Goal: Information Seeking & Learning: Compare options

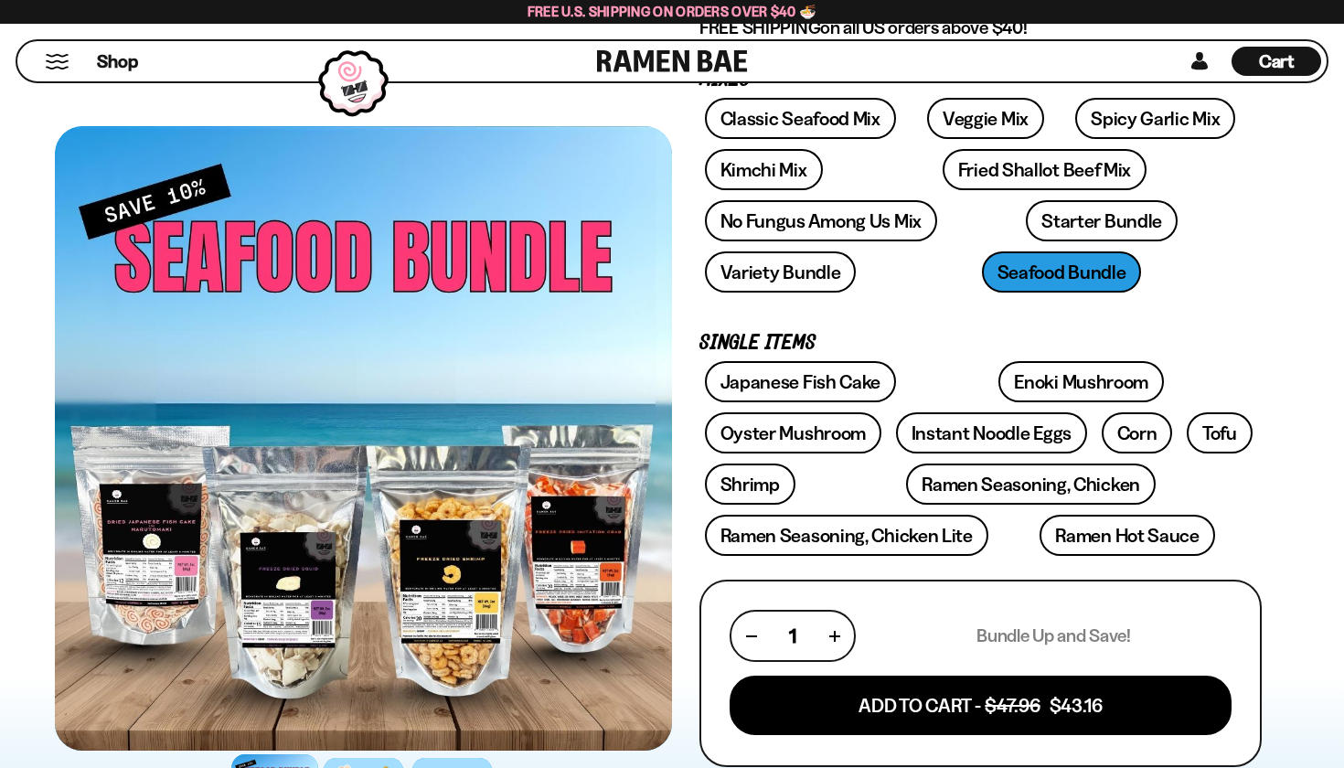
scroll to position [298, 0]
click at [857, 251] on link "Variety Bundle" at bounding box center [781, 271] width 152 height 41
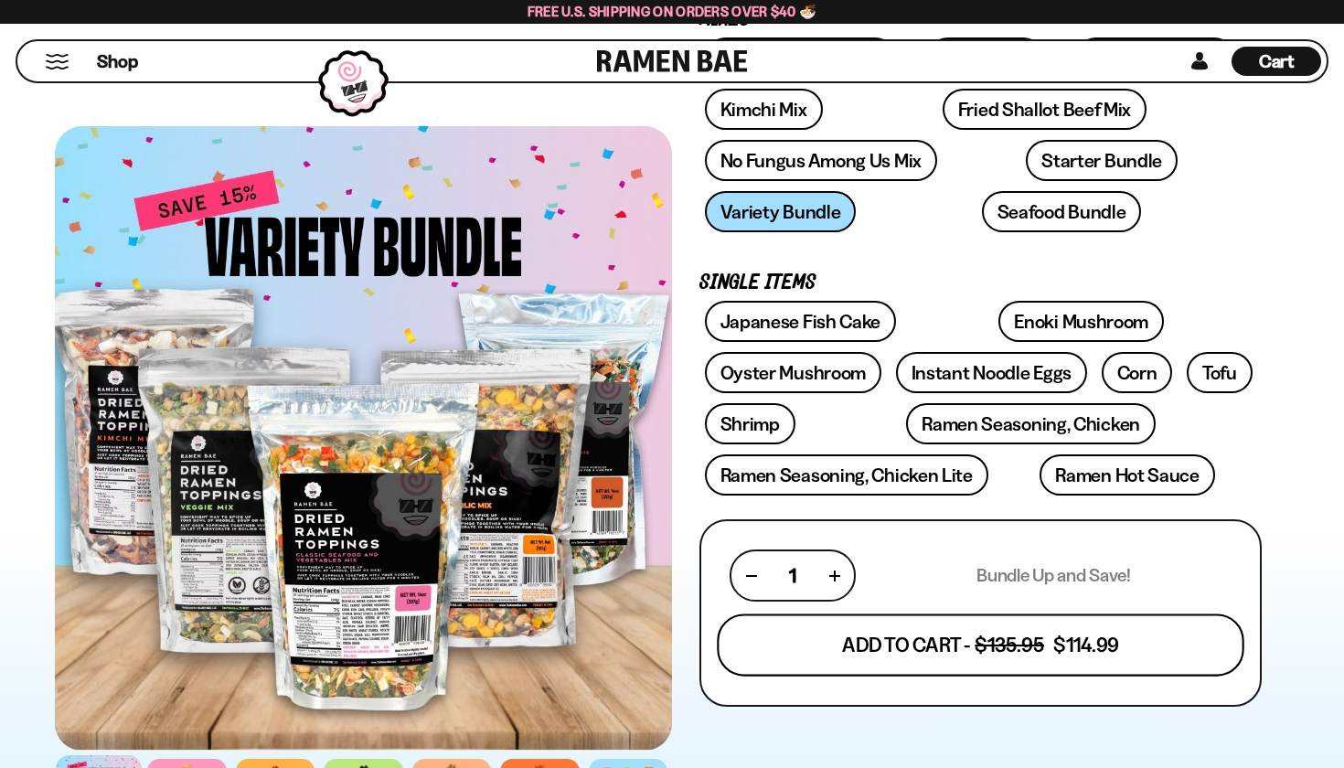
scroll to position [385, 0]
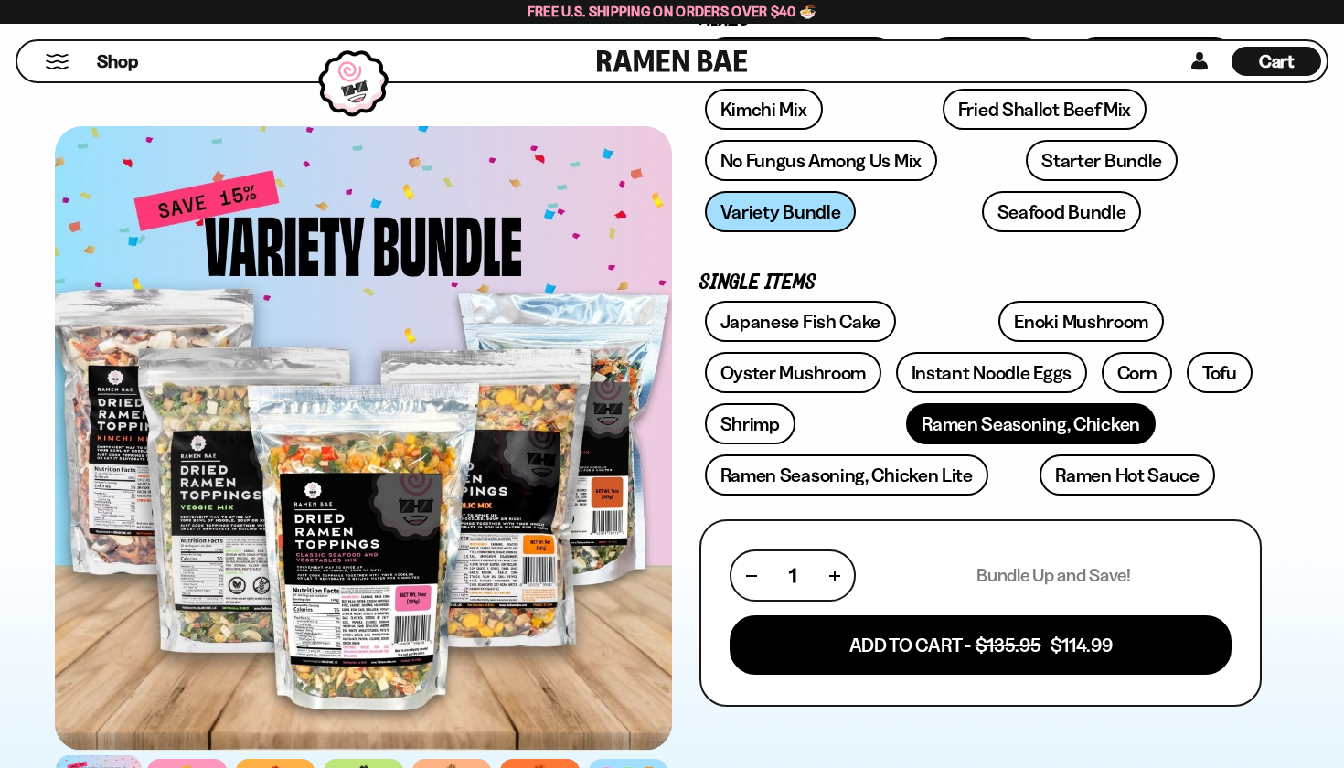
click at [906, 420] on link "Ramen Seasoning, Chicken" at bounding box center [1031, 423] width 250 height 41
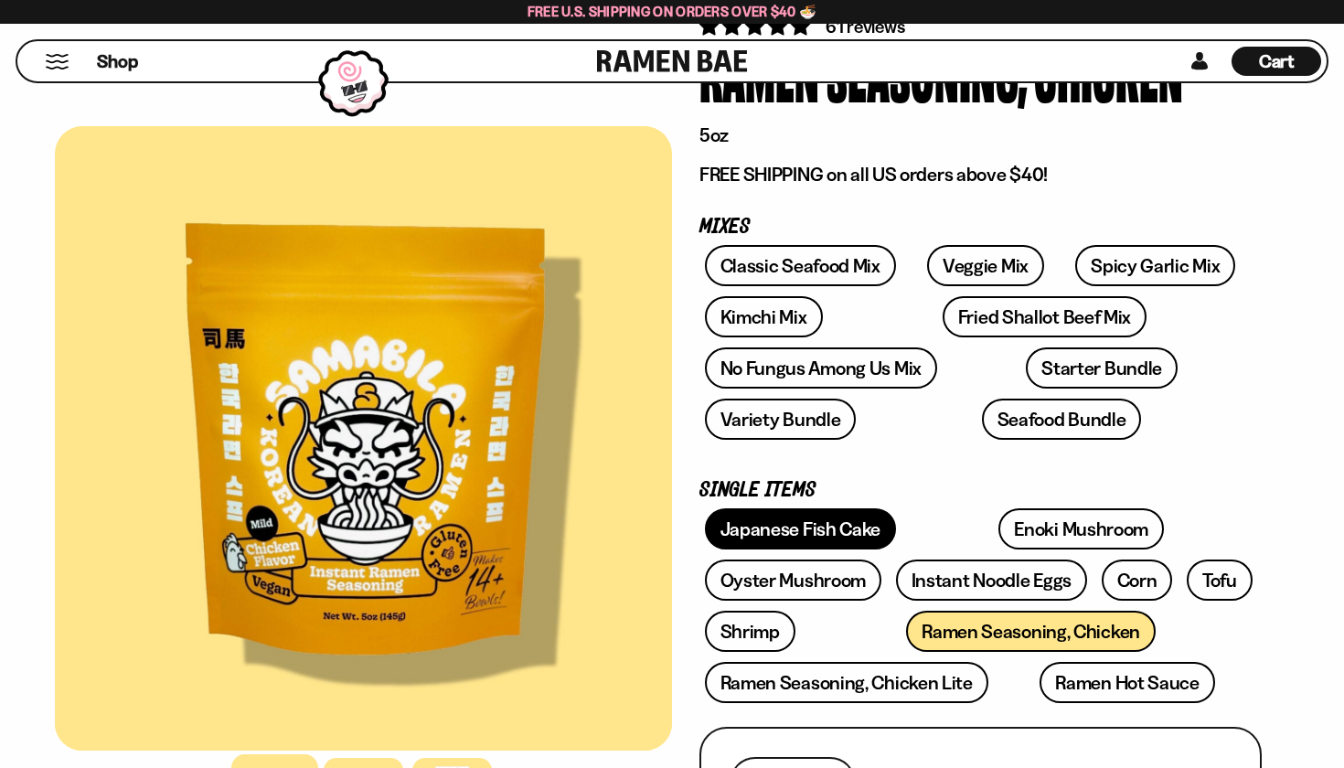
scroll to position [181, 0]
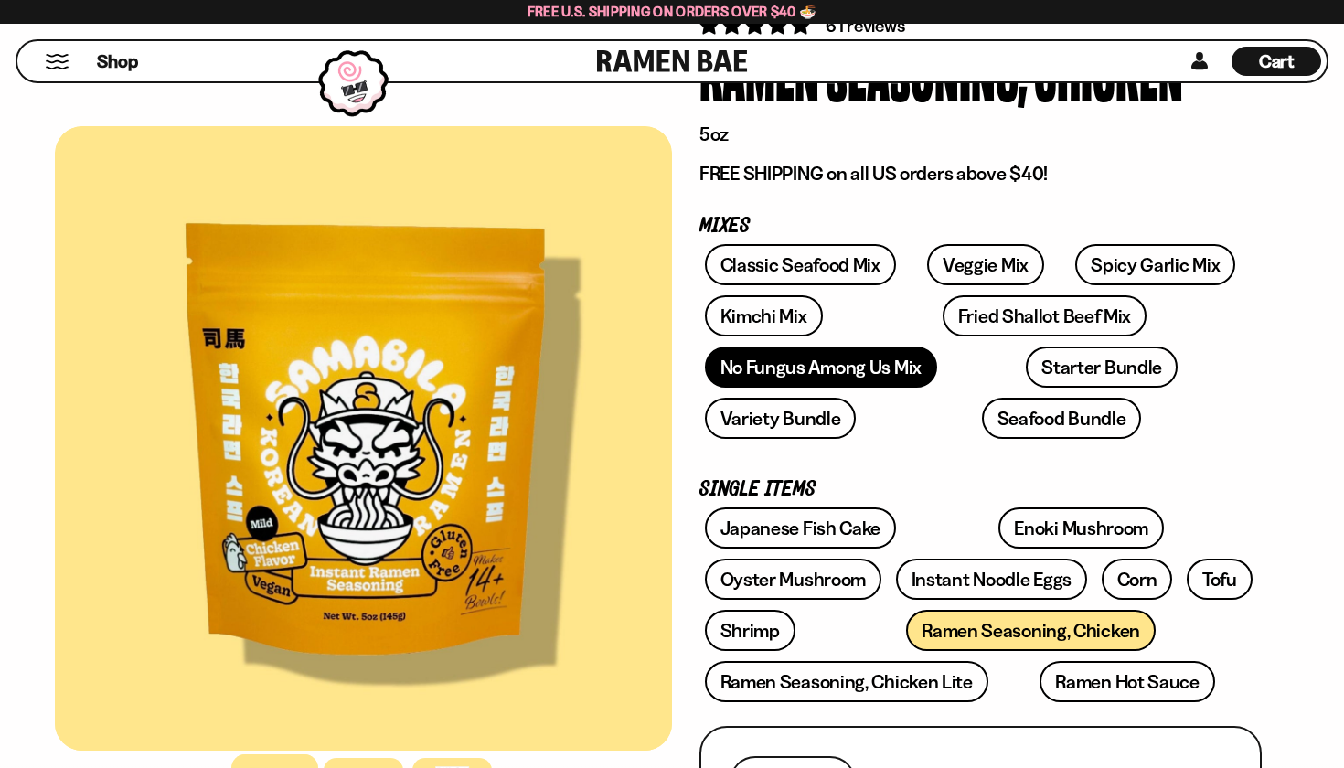
click at [818, 373] on link "No Fungus Among Us Mix" at bounding box center [821, 367] width 232 height 41
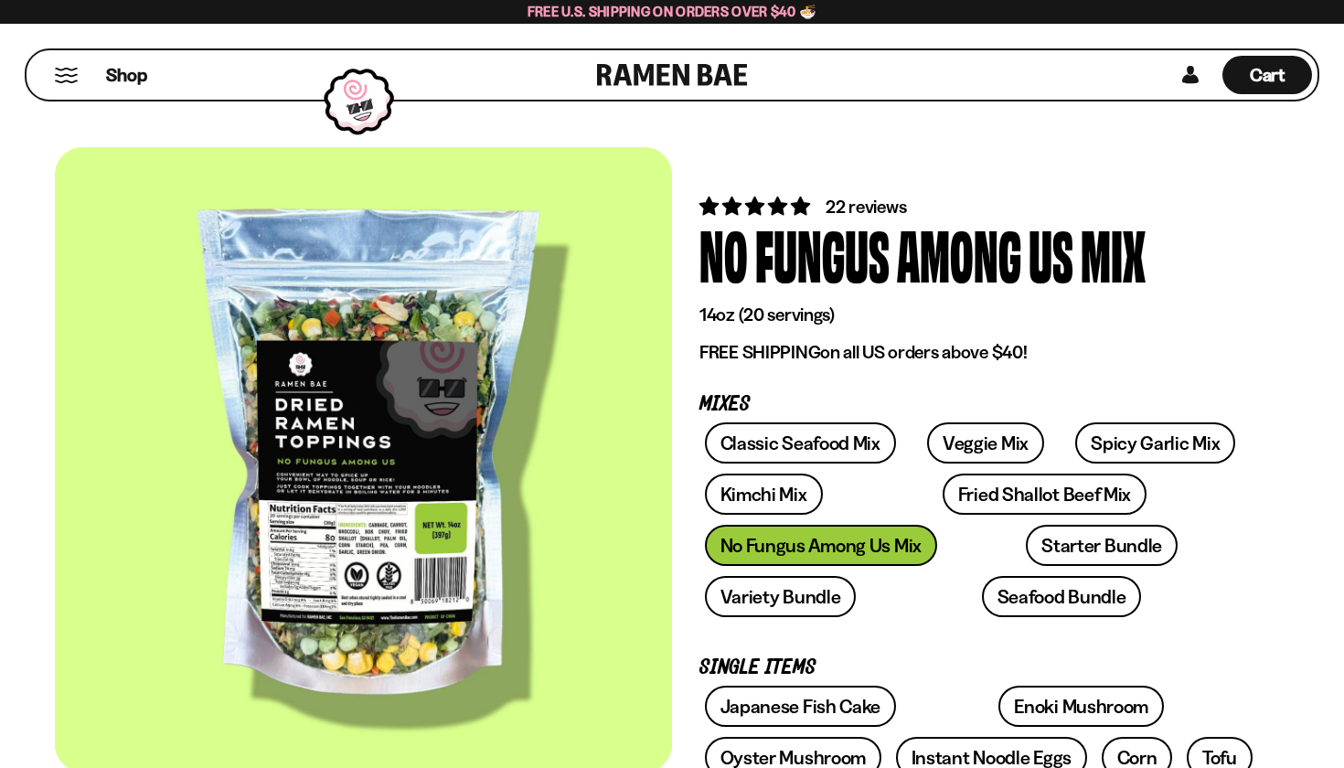
click at [62, 82] on button "Mobile Menu Trigger" at bounding box center [66, 76] width 25 height 16
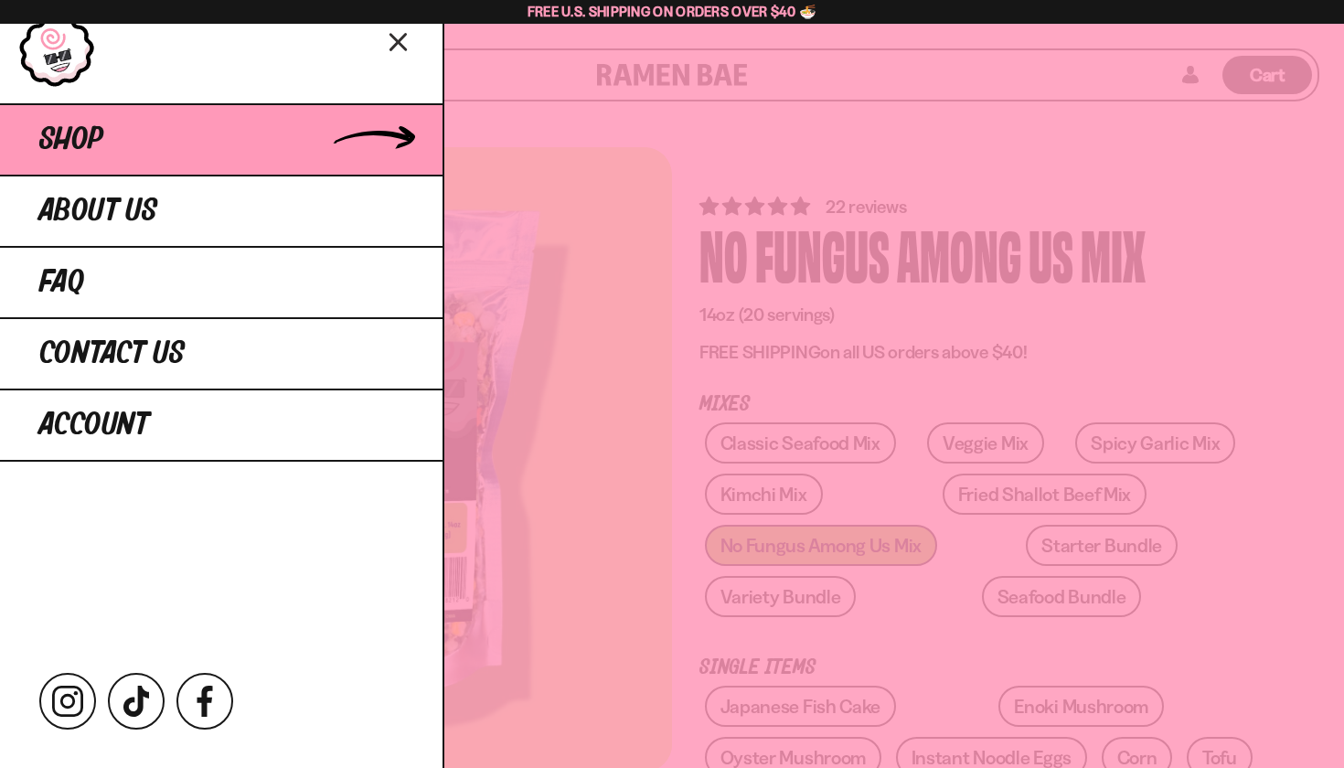
click at [376, 131] on link "Shop" at bounding box center [221, 138] width 443 height 71
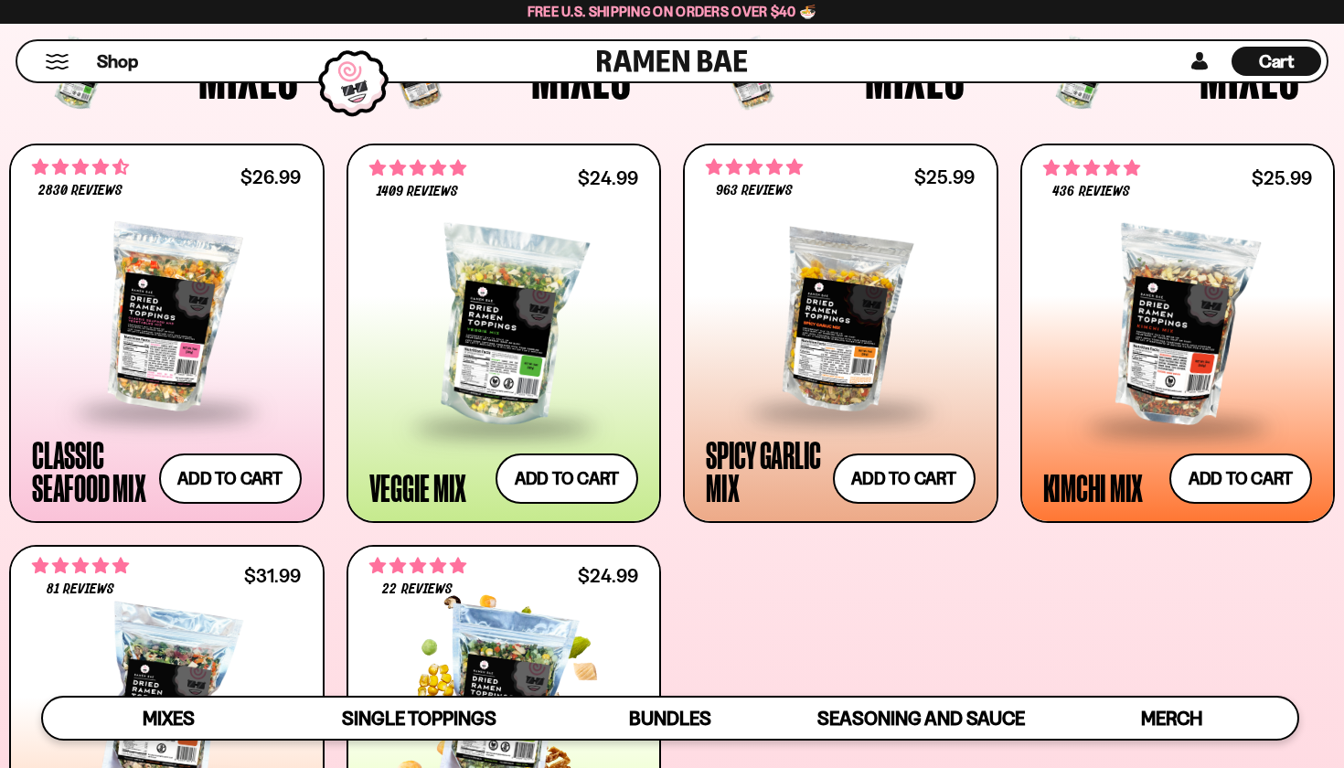
scroll to position [655, 0]
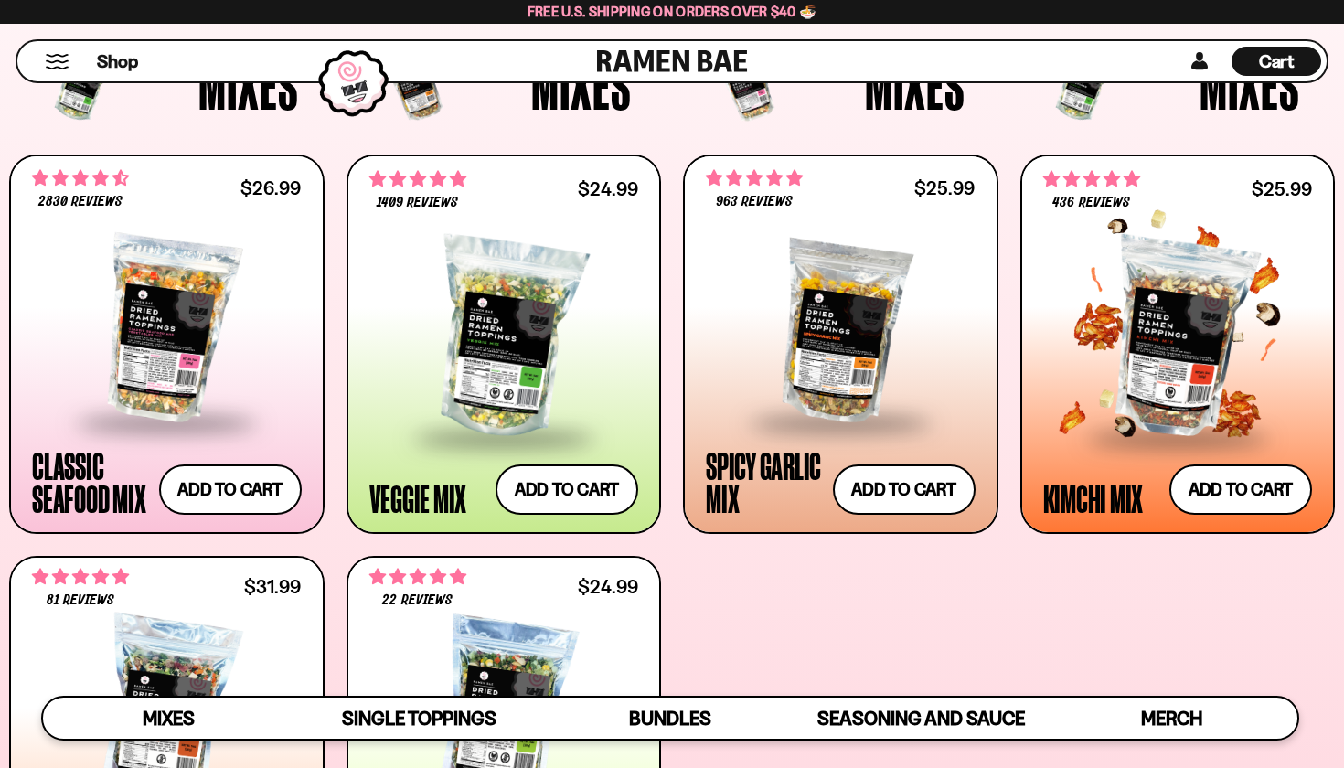
click at [1175, 348] on div at bounding box center [1178, 338] width 270 height 195
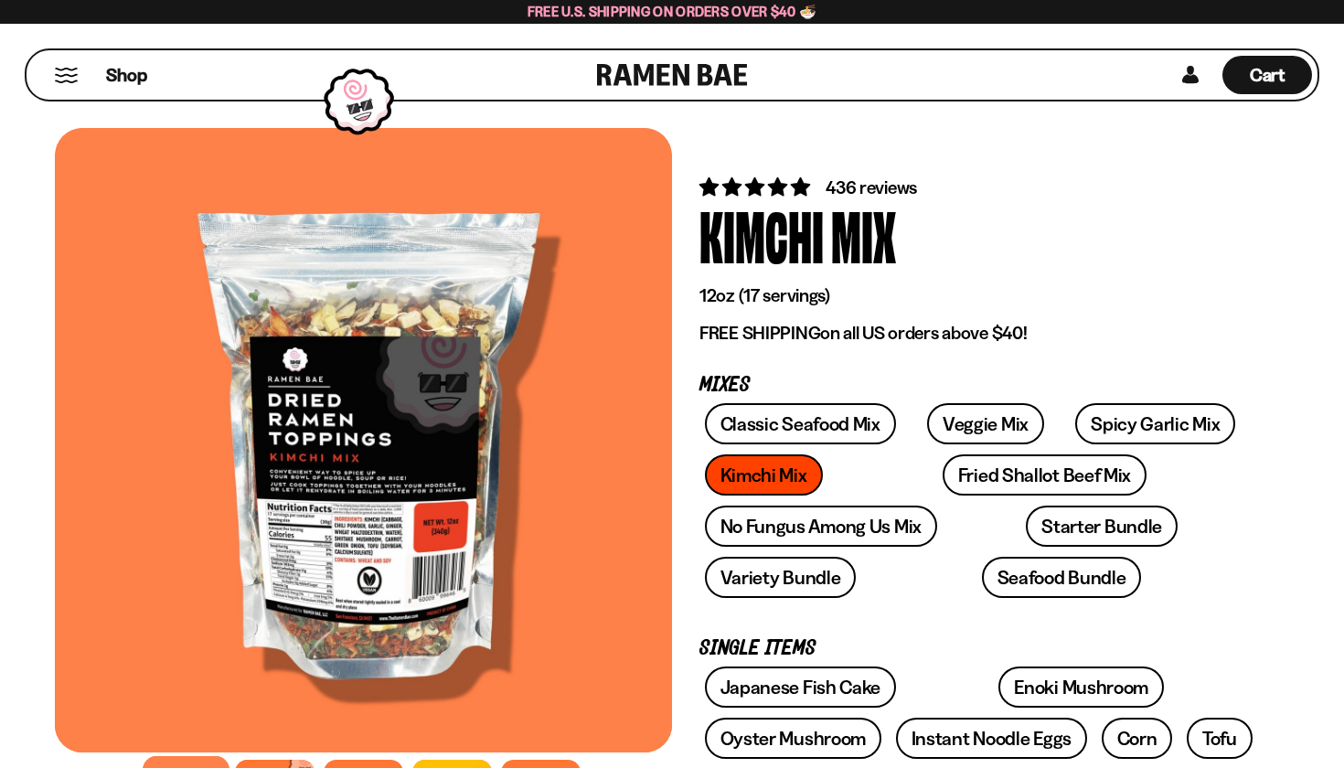
scroll to position [24, 0]
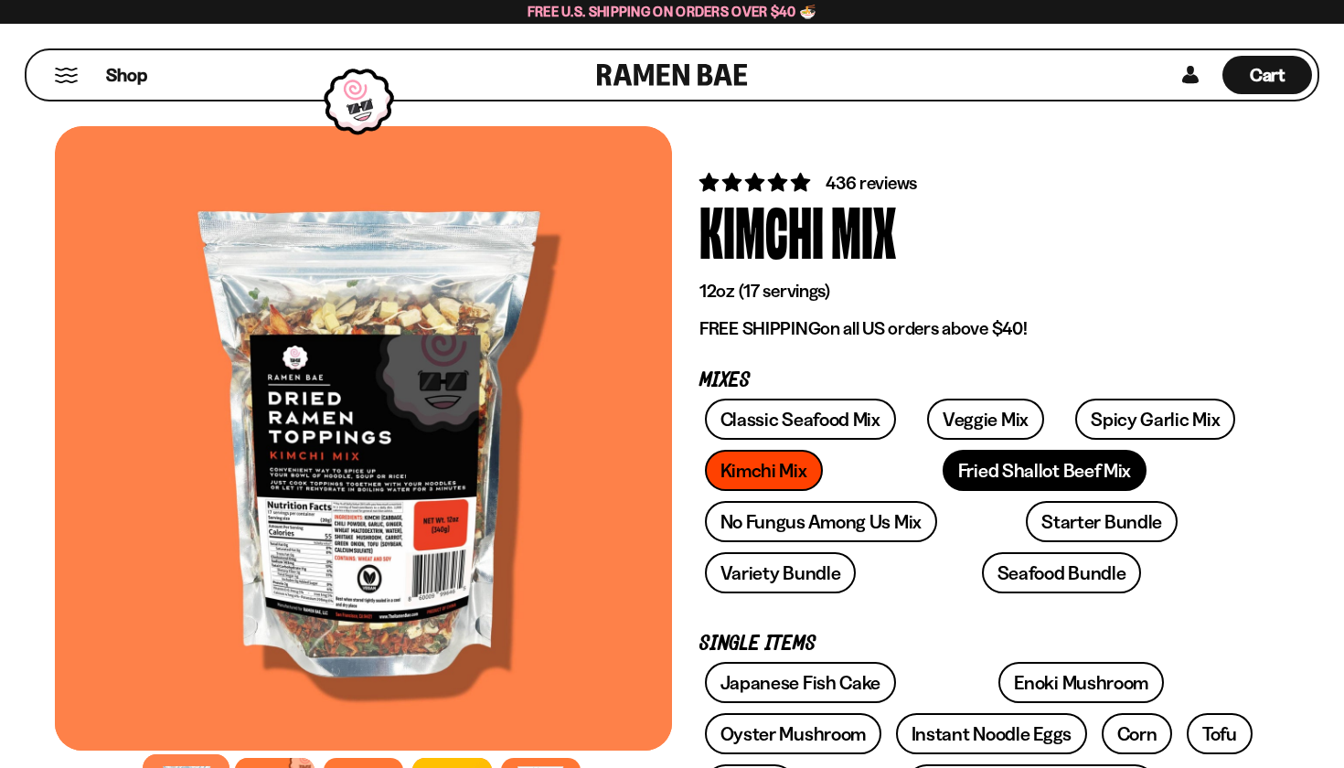
click at [943, 476] on link "Fried Shallot Beef Mix" at bounding box center [1045, 470] width 204 height 41
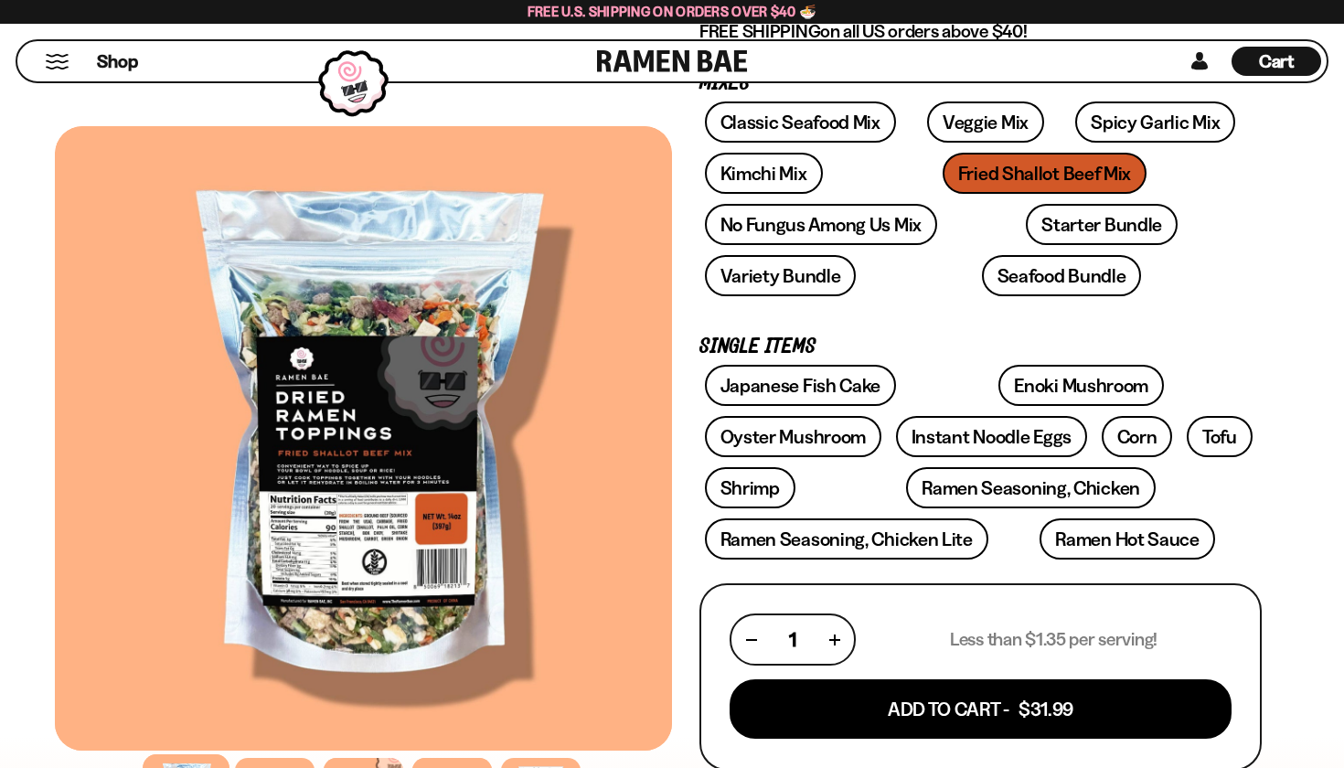
scroll to position [319, 0]
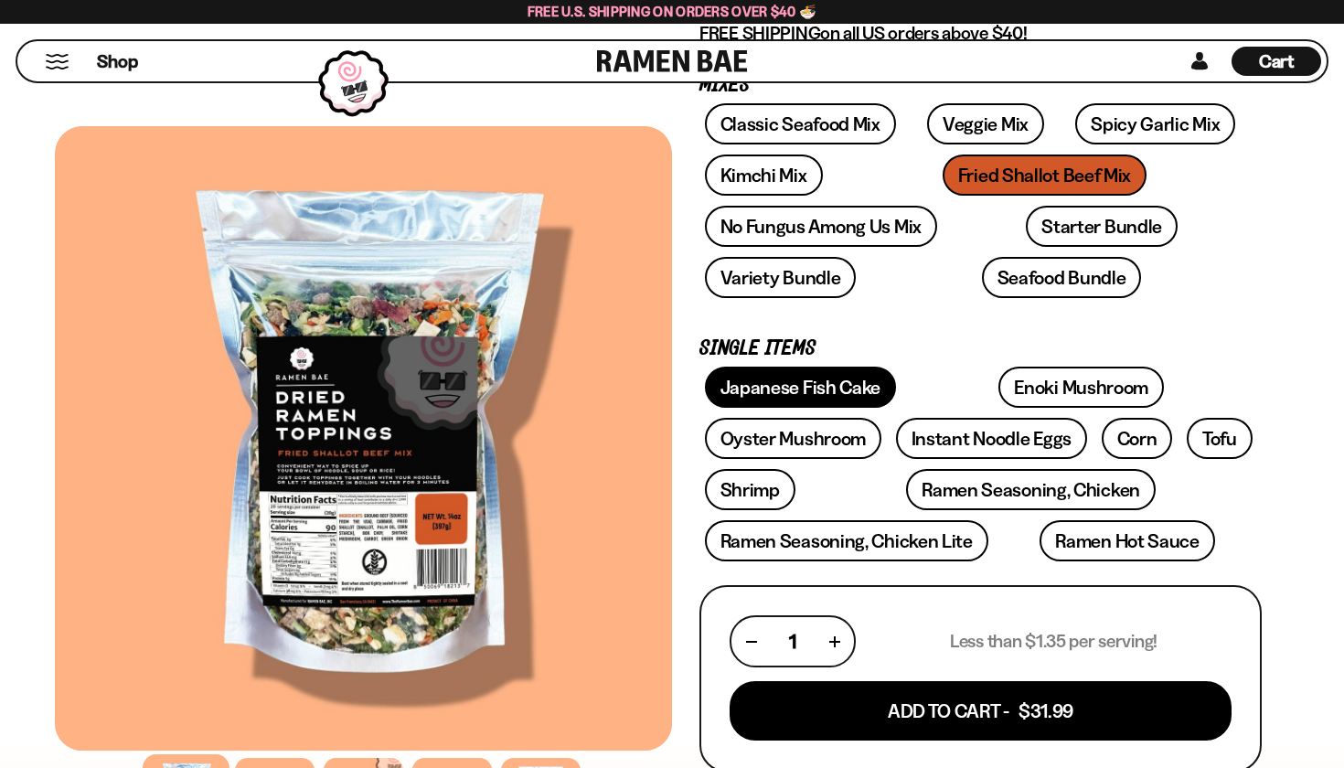
click at [755, 397] on link "Japanese Fish Cake" at bounding box center [801, 387] width 192 height 41
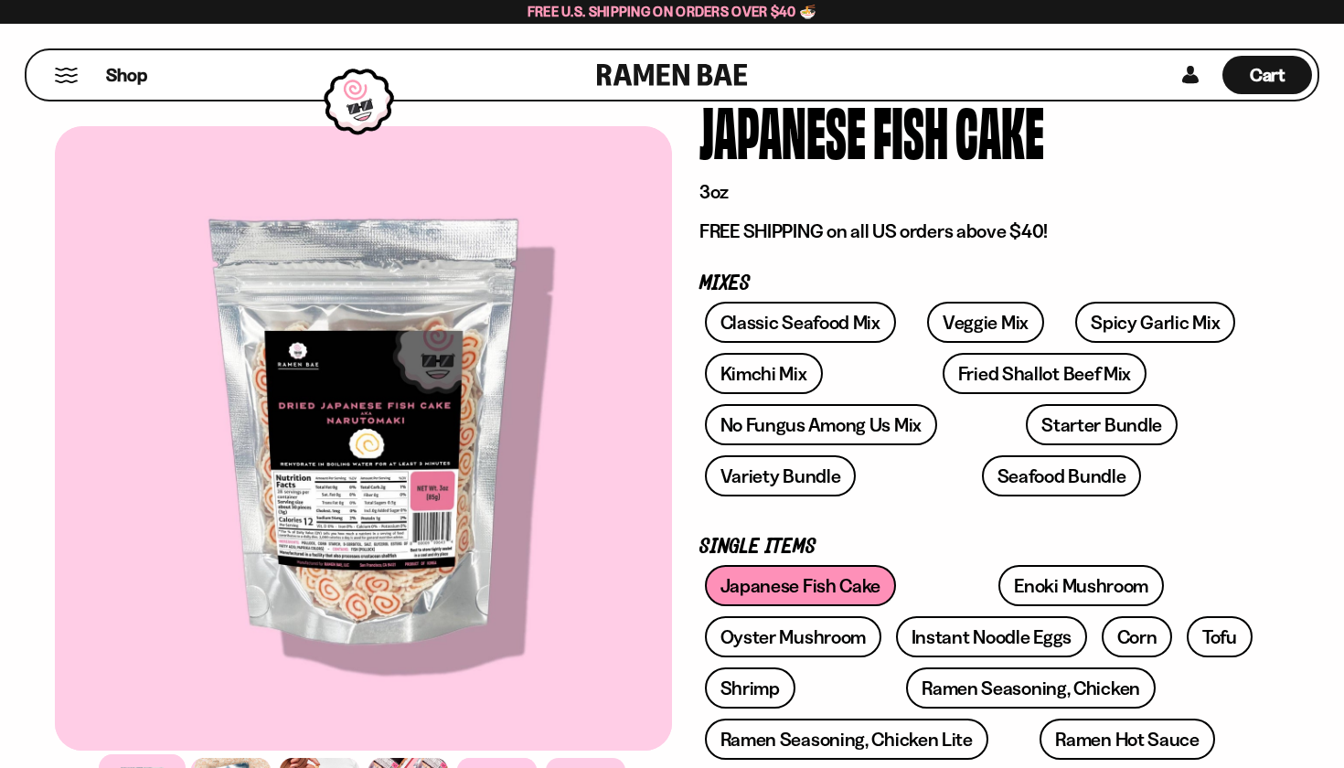
scroll to position [119, 0]
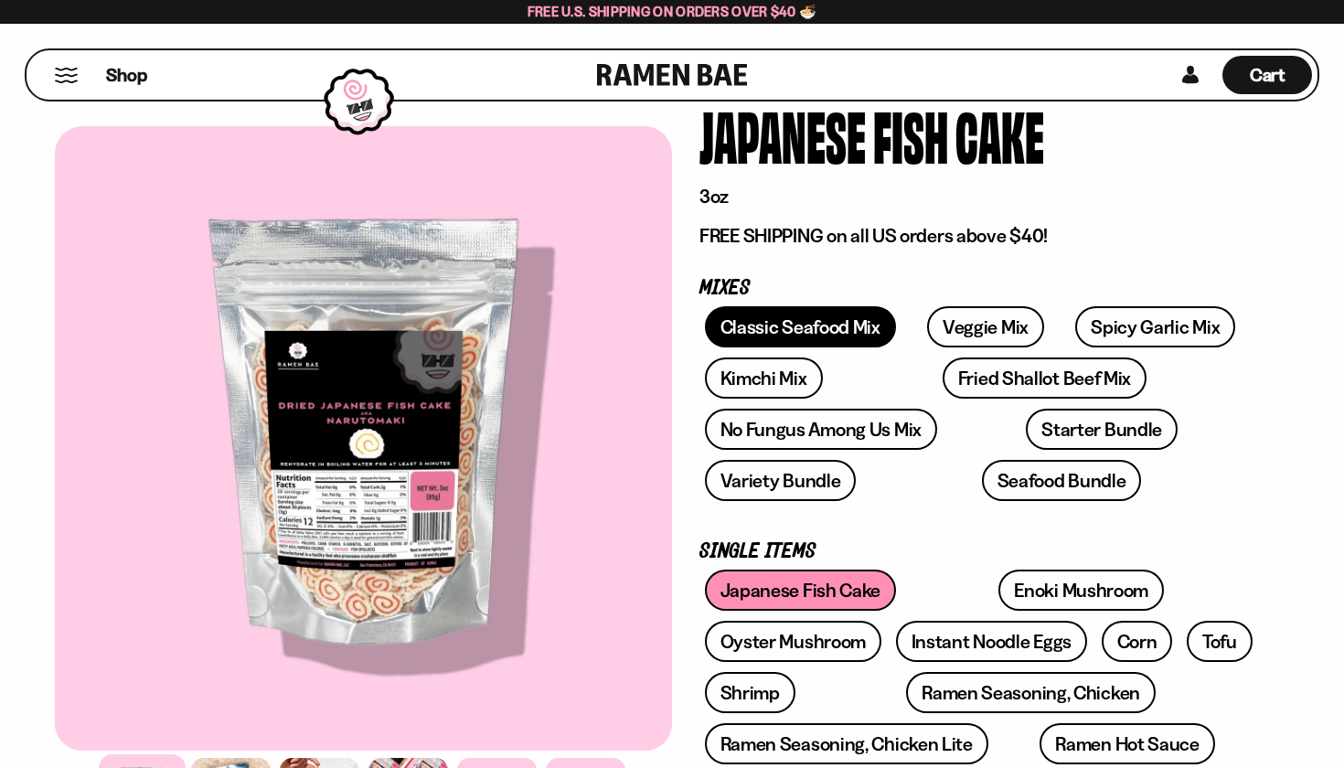
click at [765, 319] on link "Classic Seafood Mix" at bounding box center [800, 326] width 191 height 41
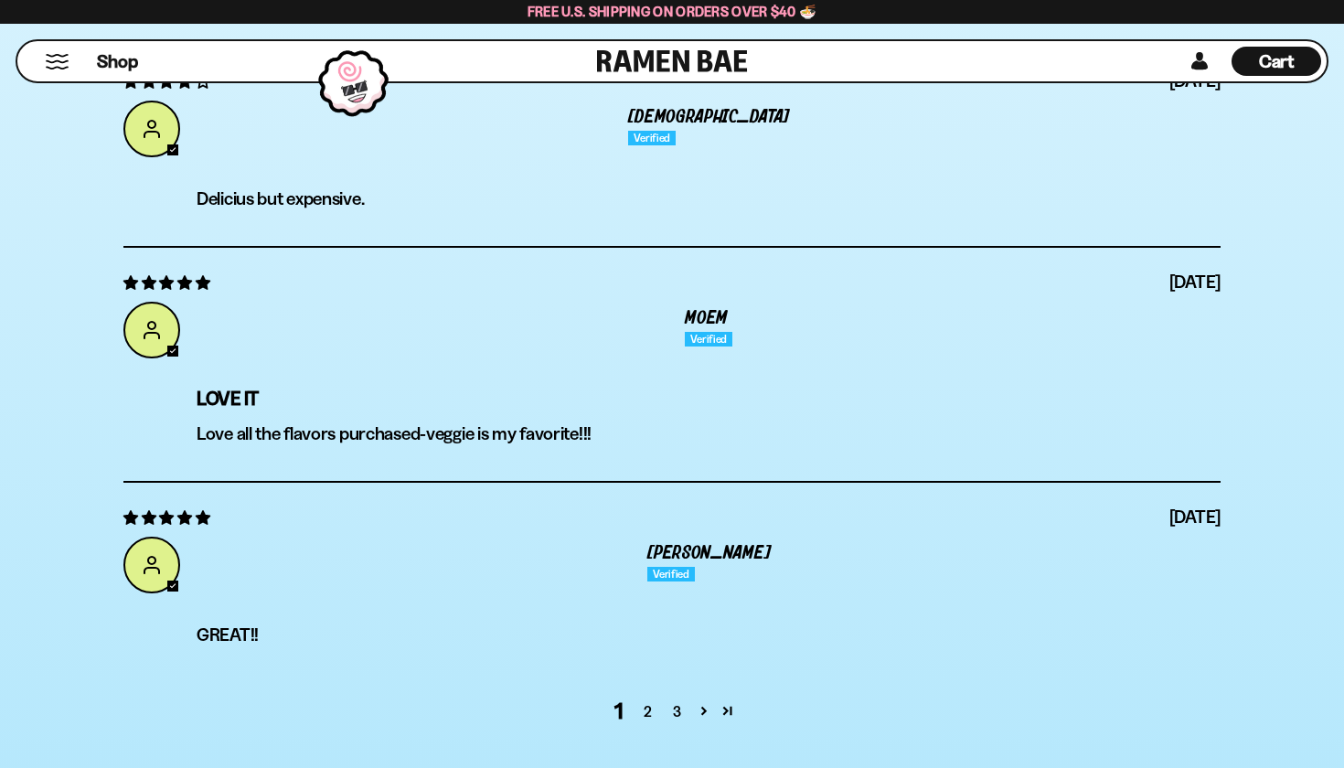
scroll to position [6945, 0]
